Goal: Feedback & Contribution: Submit feedback/report problem

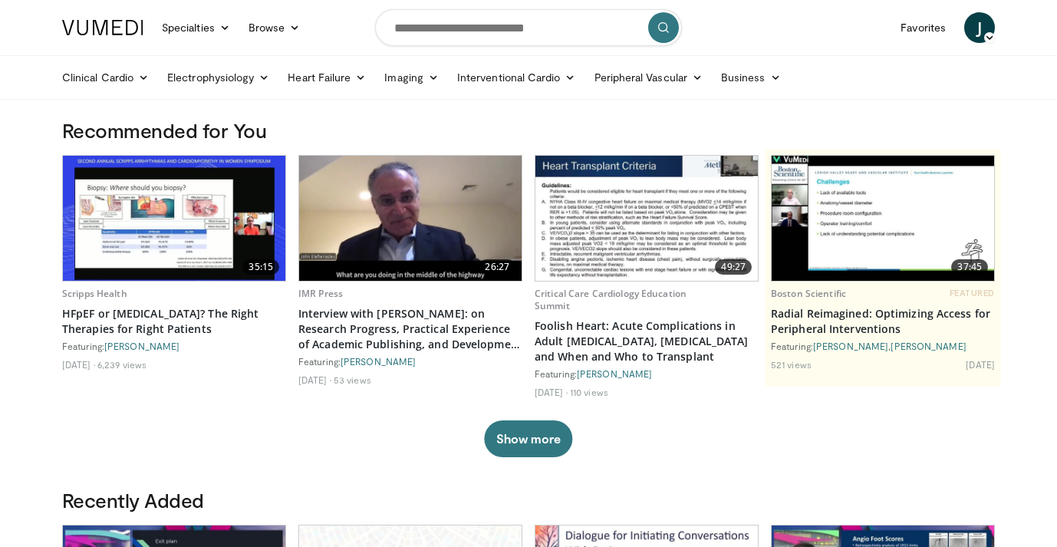
click at [990, 30] on span "J" at bounding box center [979, 27] width 31 height 31
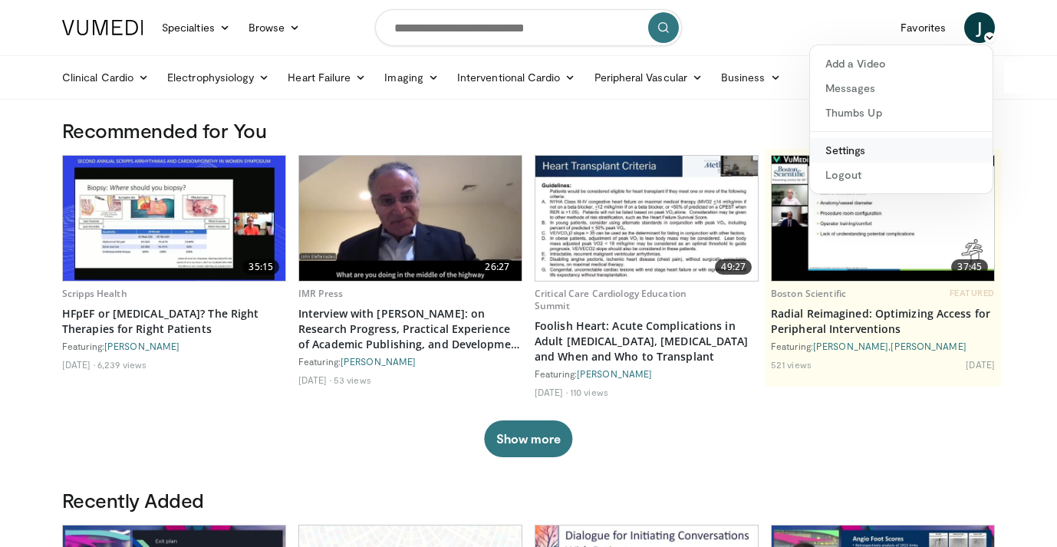
click at [842, 152] on link "Settings" at bounding box center [901, 150] width 183 height 25
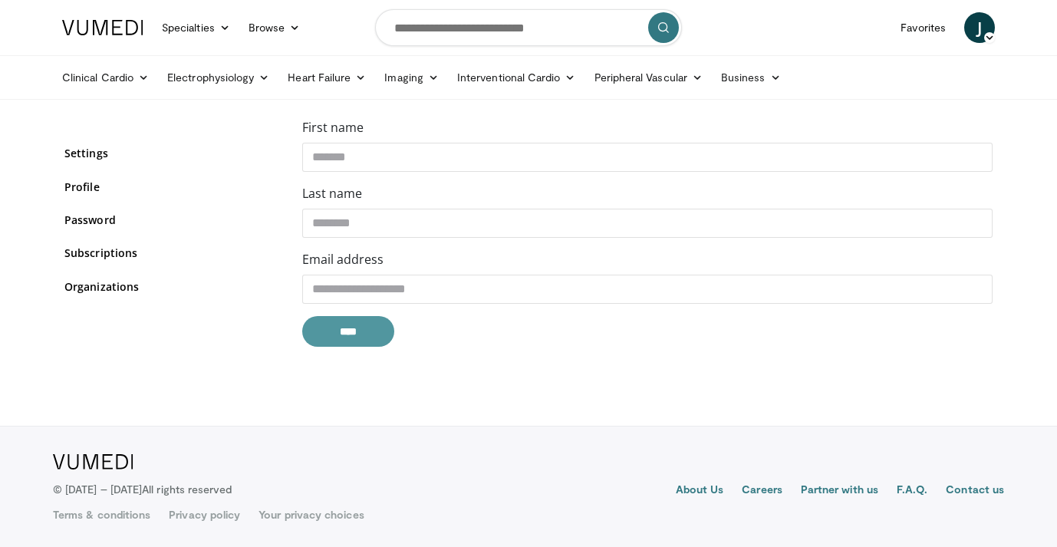
click at [341, 329] on input "****" at bounding box center [348, 331] width 92 height 31
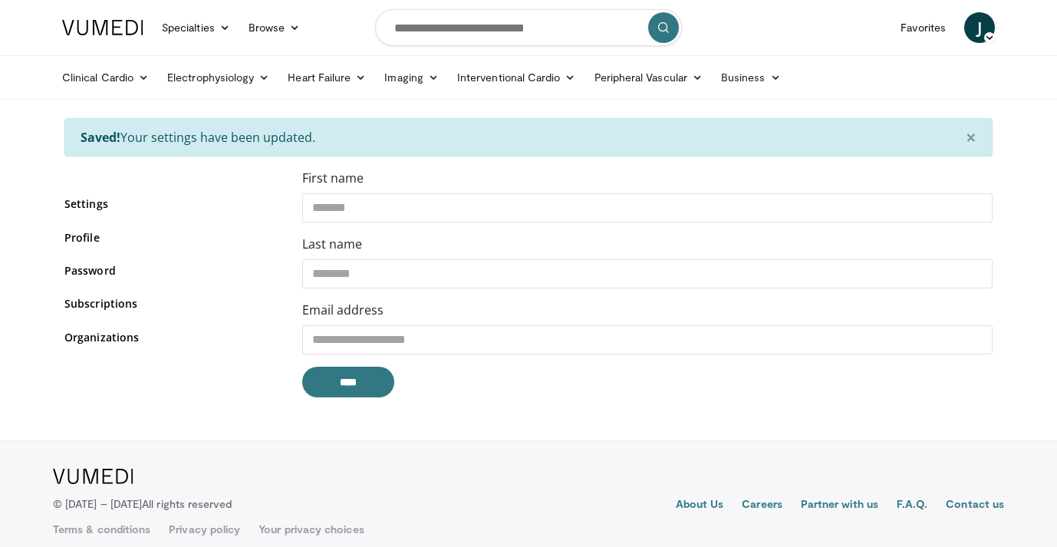
click at [985, 32] on icon at bounding box center [989, 37] width 11 height 11
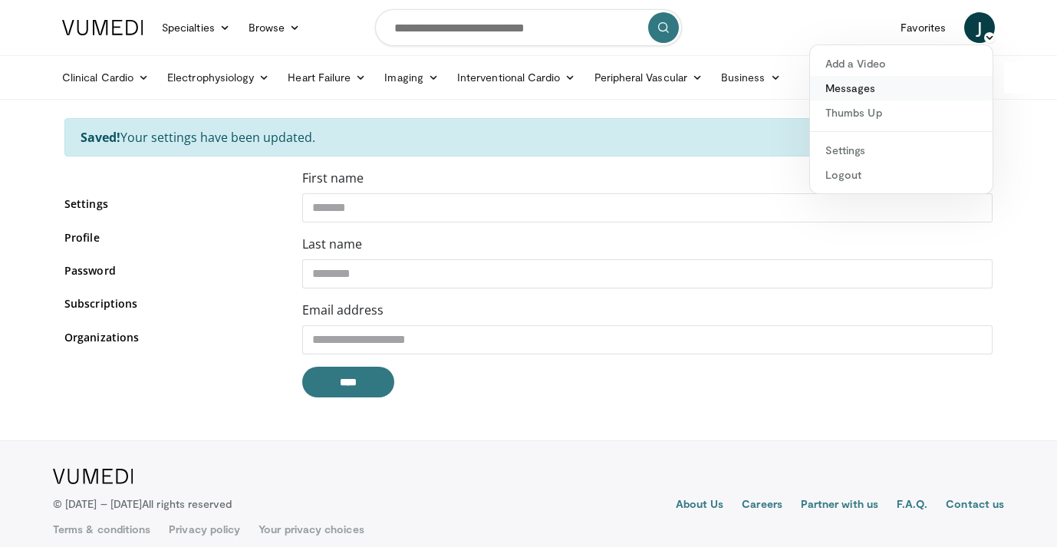
click at [848, 87] on link "Messages" at bounding box center [901, 88] width 183 height 25
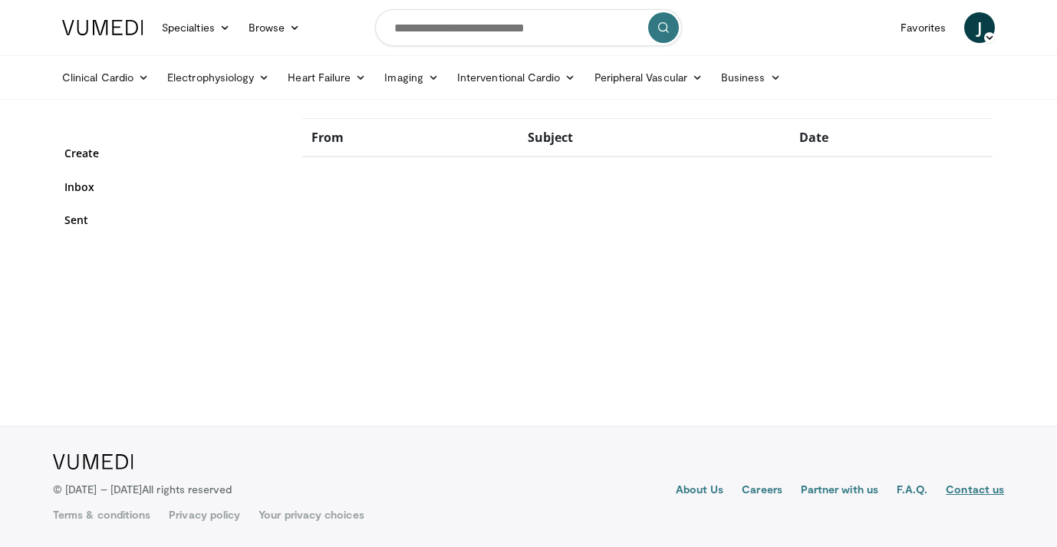
click at [977, 490] on link "Contact us" at bounding box center [975, 491] width 58 height 18
